Goal: Navigation & Orientation: Find specific page/section

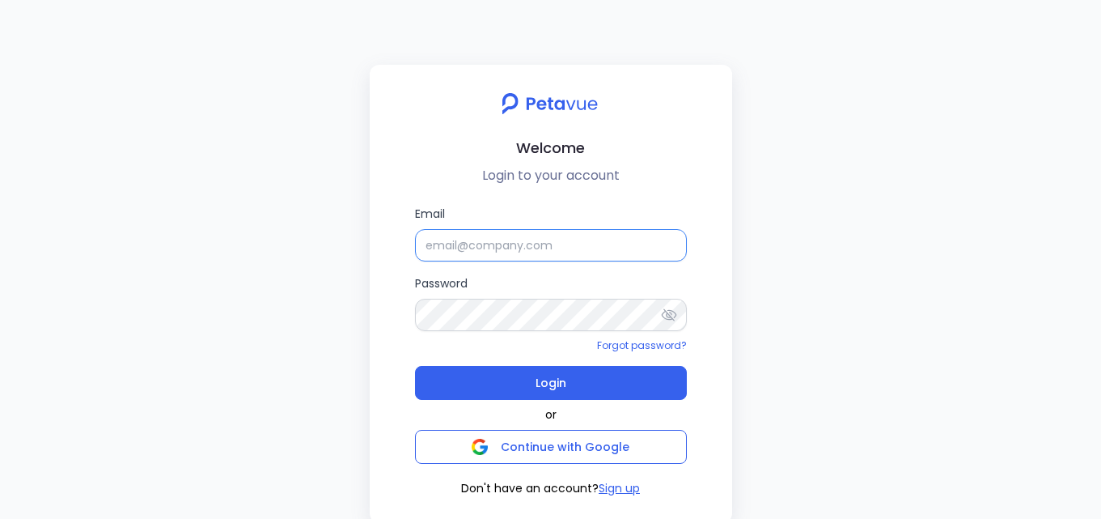
click at [629, 250] on input "Email" at bounding box center [551, 245] width 272 height 32
paste input "[EMAIL_ADDRESS][DOMAIN_NAME]"
type input "[EMAIL_ADDRESS][DOMAIN_NAME]"
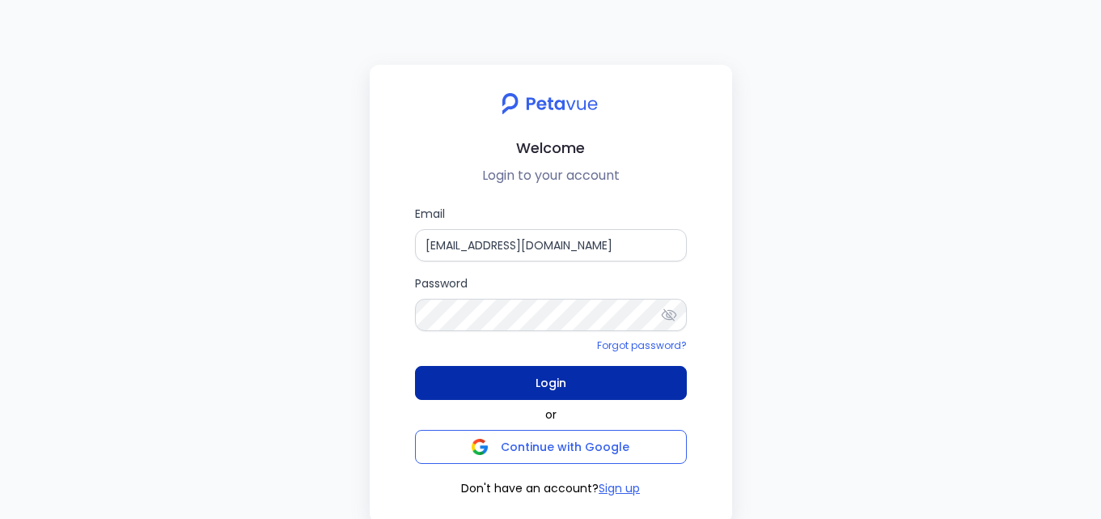
click at [615, 380] on button "Login" at bounding box center [551, 383] width 272 height 34
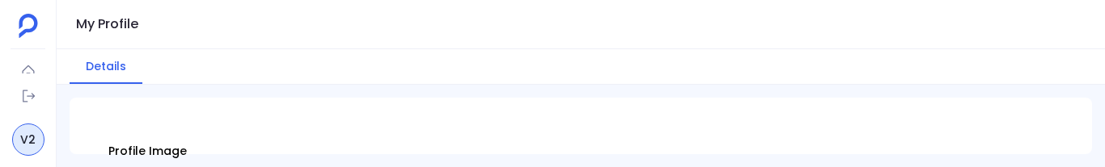
scroll to position [162, 0]
